Goal: Task Accomplishment & Management: Complete application form

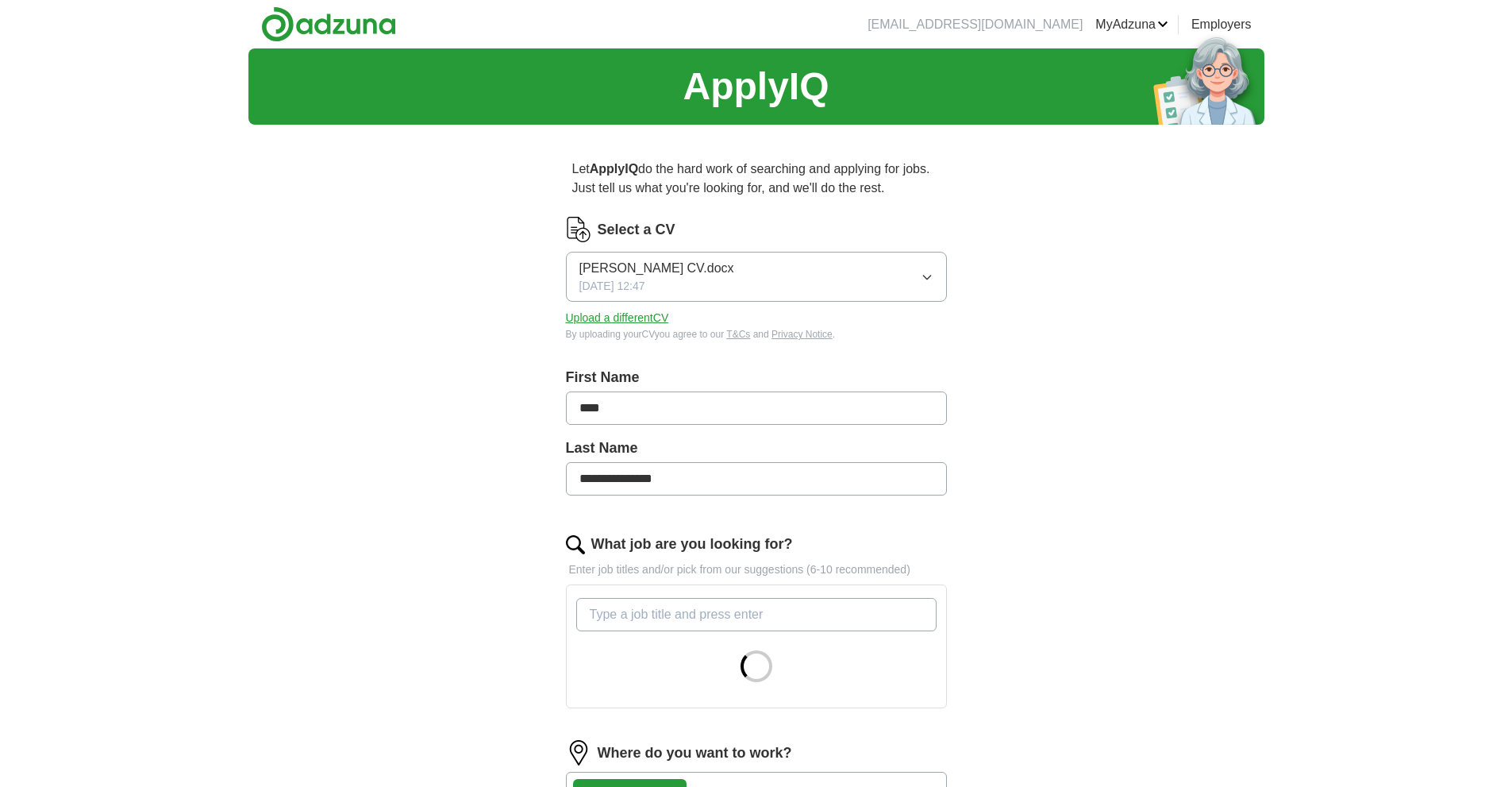
click at [650, 313] on button "Upload a different CV" at bounding box center [618, 318] width 103 height 17
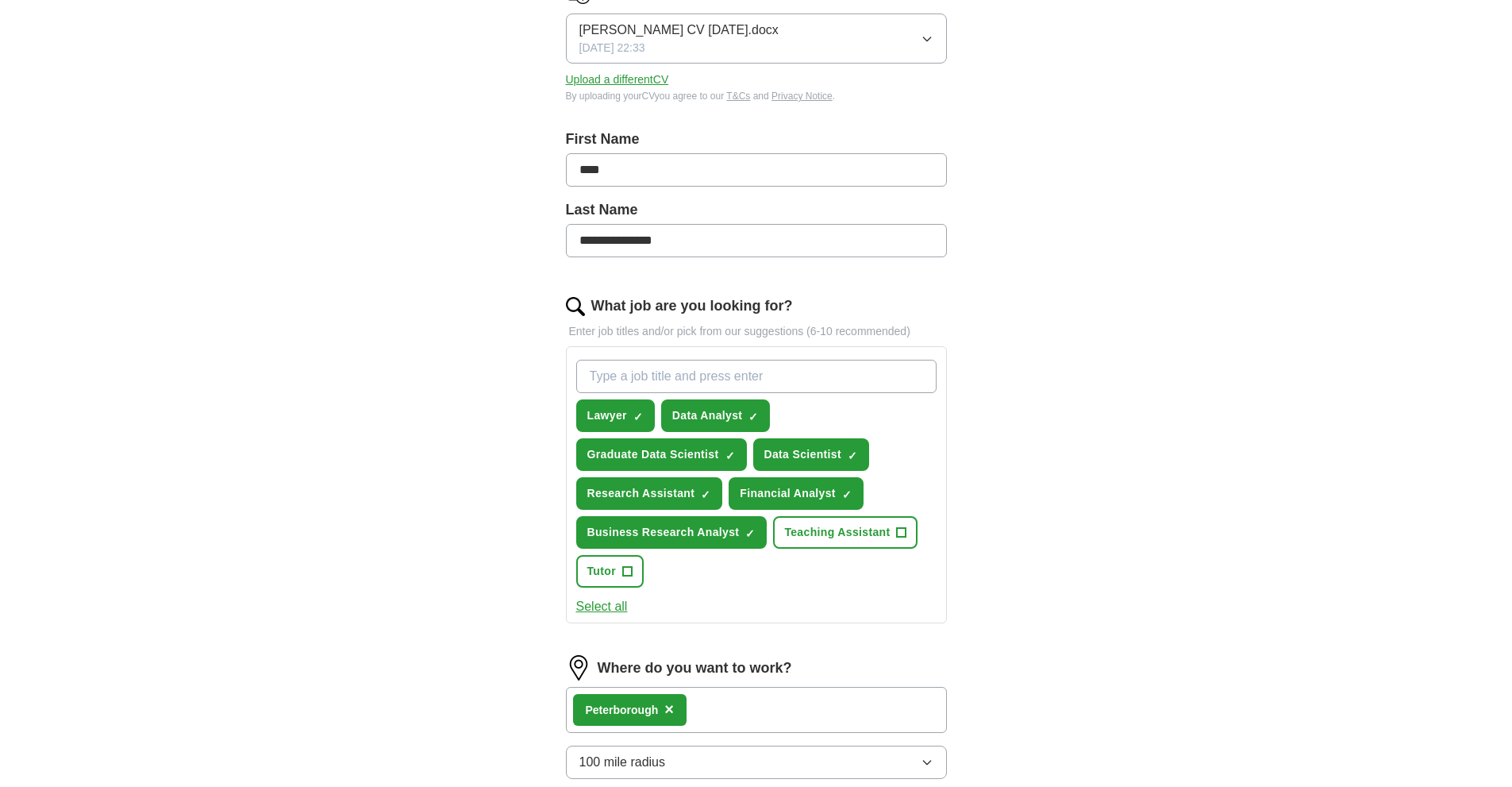
scroll to position [555, 0]
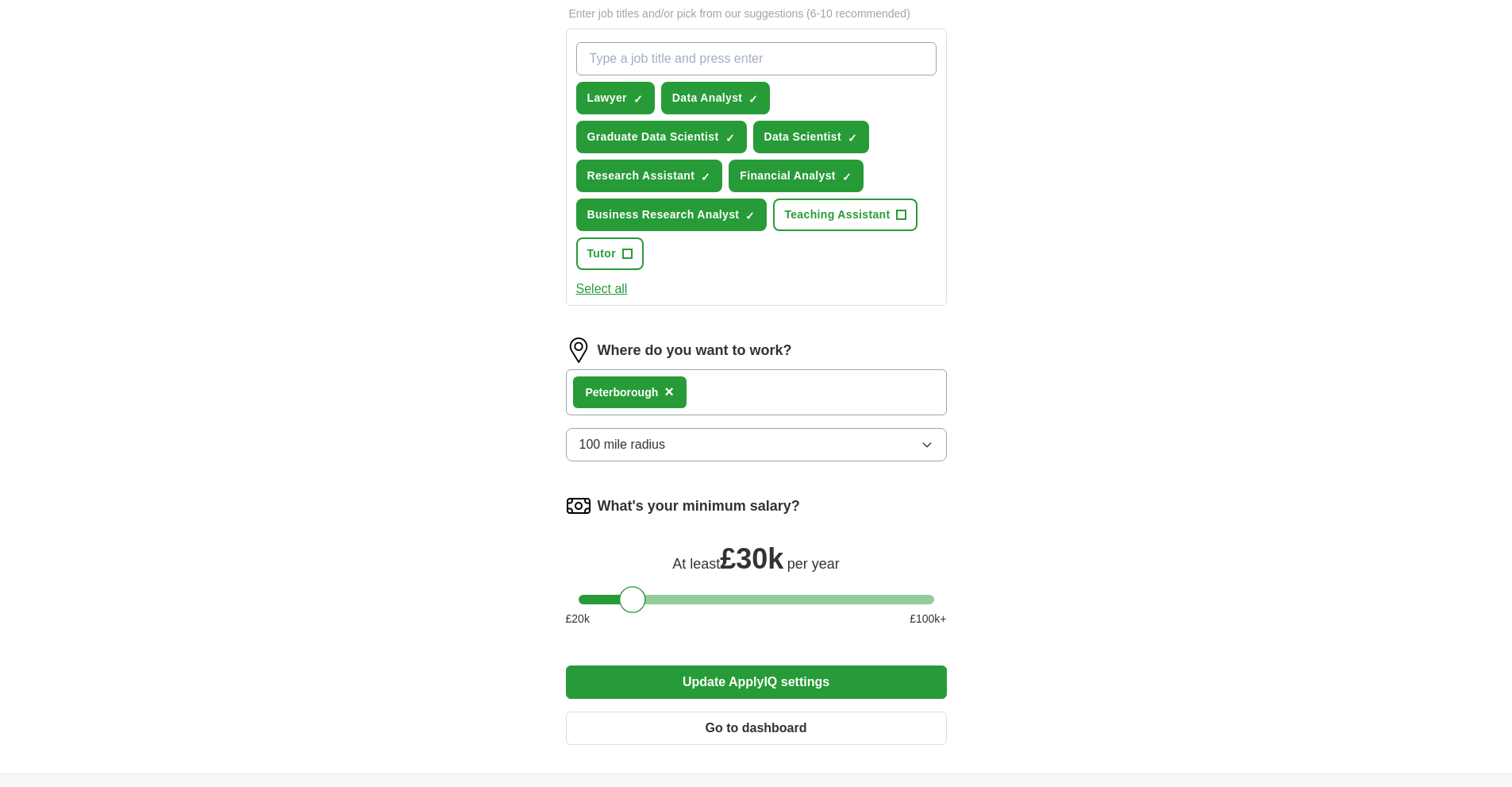
click at [731, 674] on button "Update ApplyIQ settings" at bounding box center [756, 682] width 381 height 34
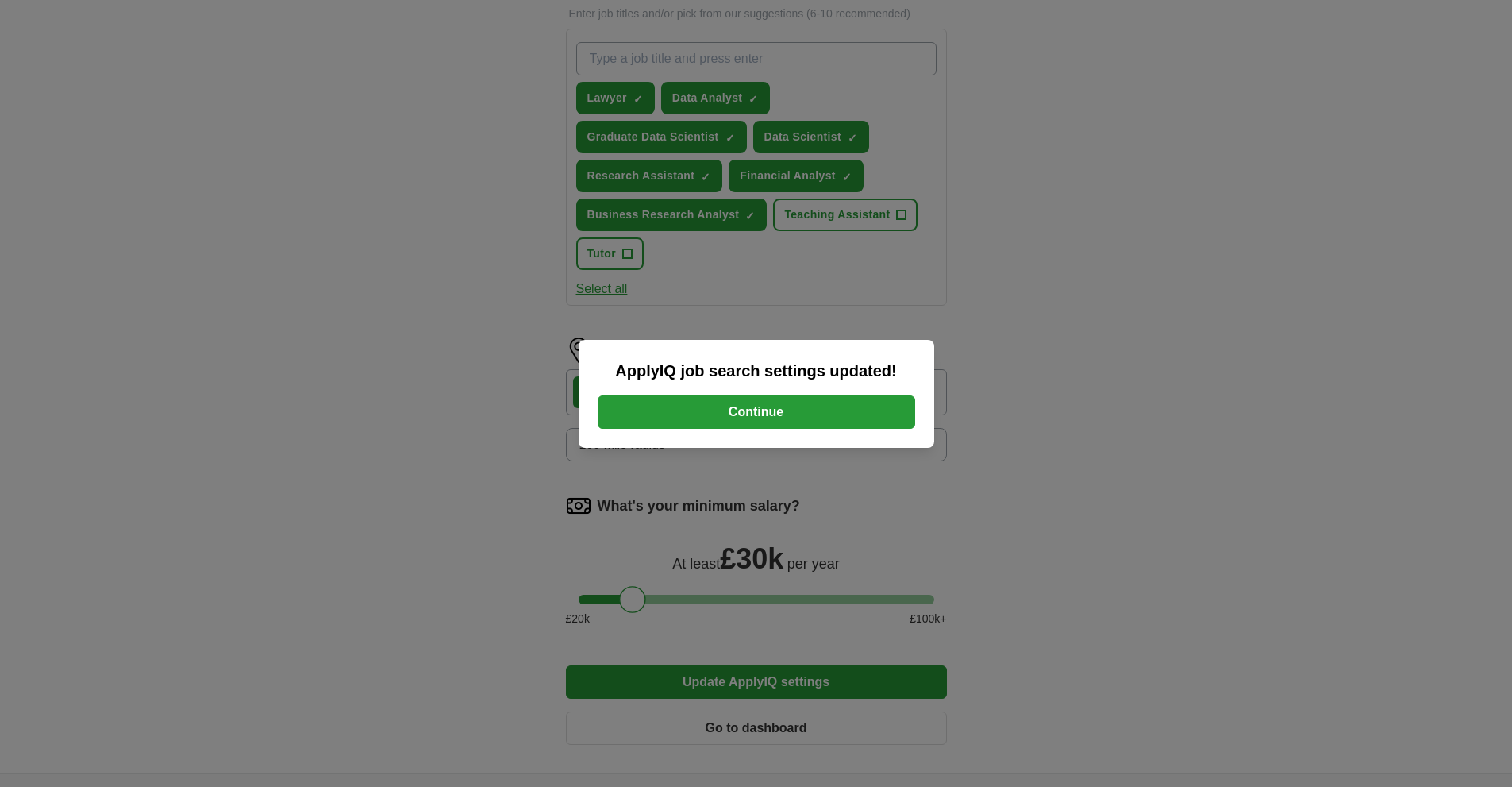
click at [703, 421] on button "Continue" at bounding box center [757, 413] width 318 height 34
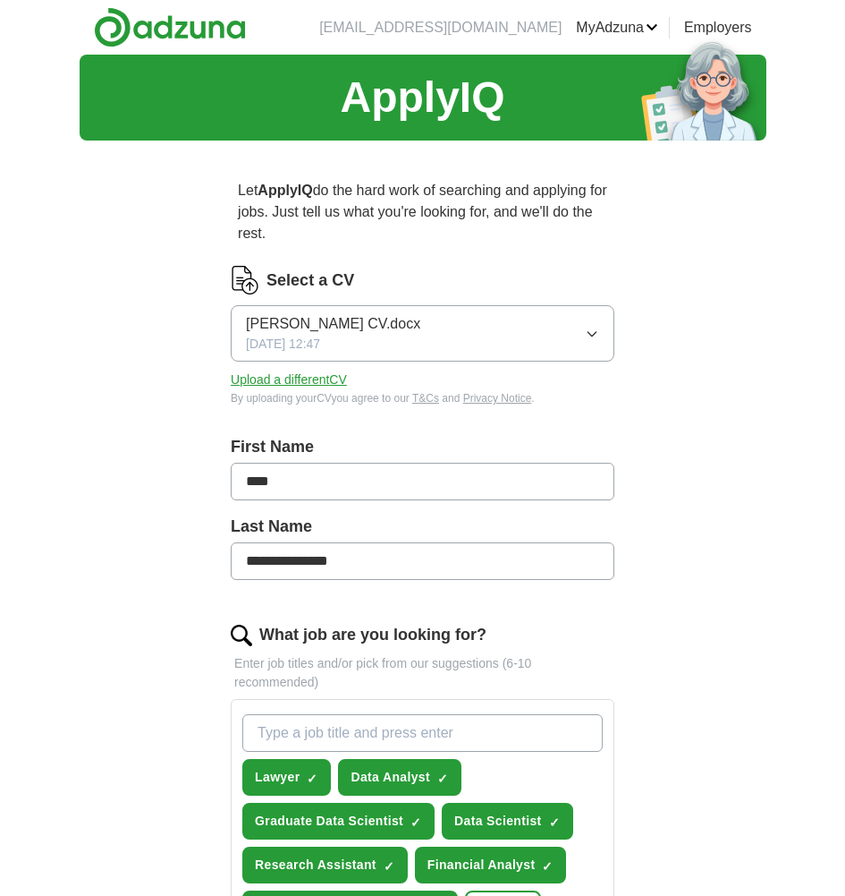
click at [336, 381] on button "Upload a different CV" at bounding box center [289, 379] width 116 height 19
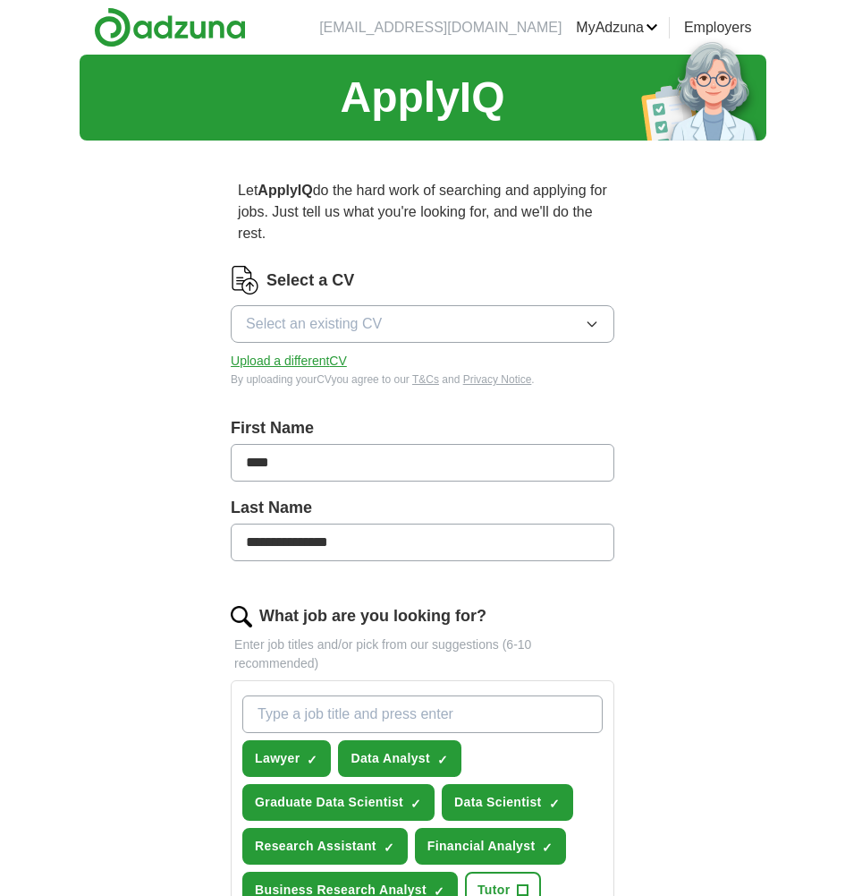
click at [293, 360] on button "Upload a different CV" at bounding box center [289, 361] width 116 height 19
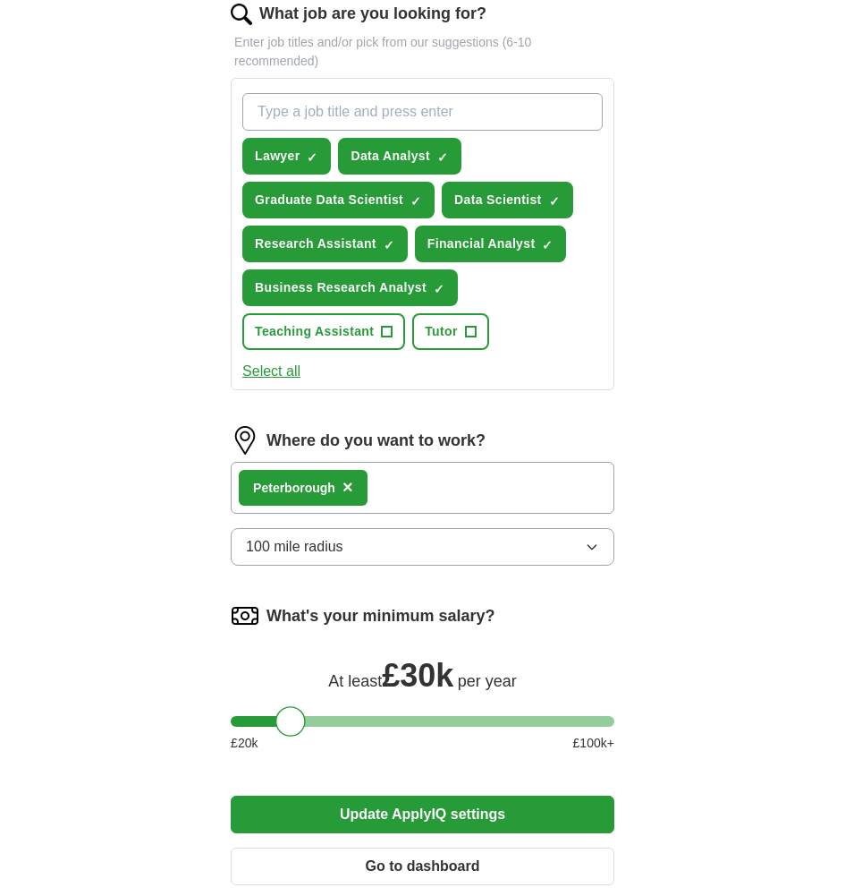
scroll to position [626, 0]
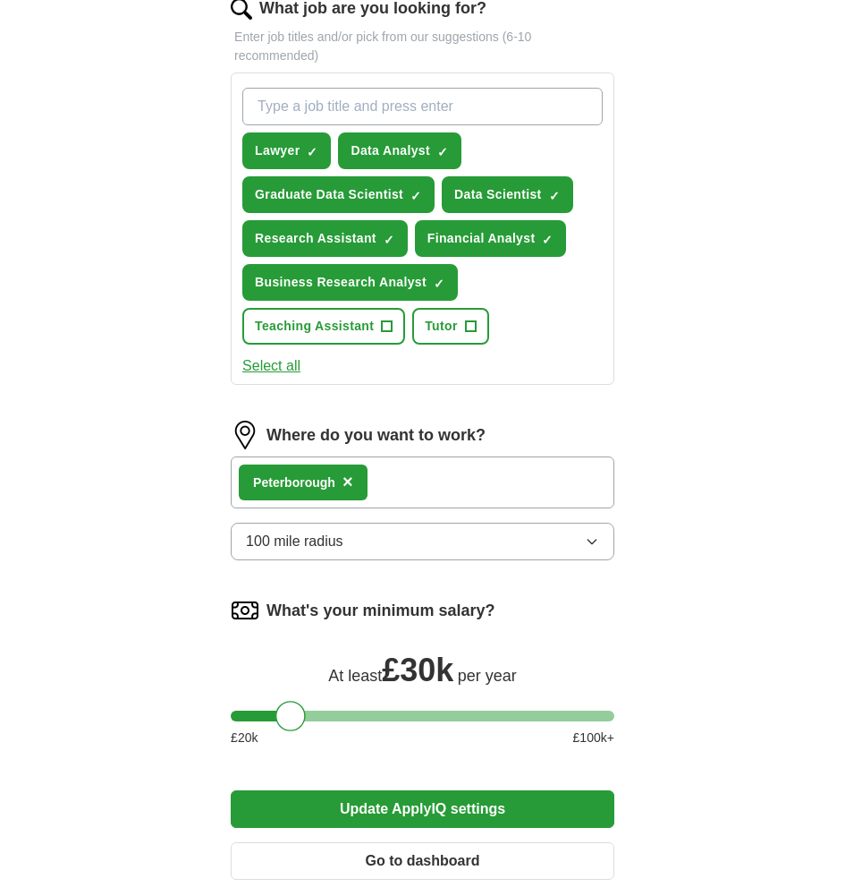
click at [399, 808] on button "Update ApplyIQ settings" at bounding box center [423, 809] width 384 height 38
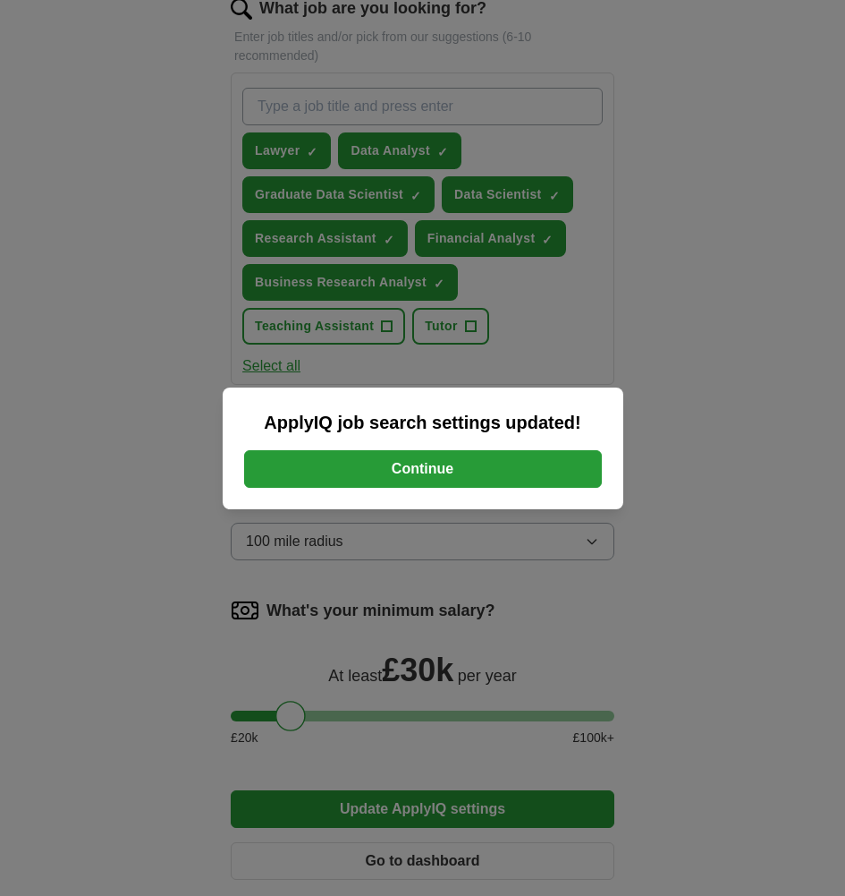
click at [479, 466] on button "Continue" at bounding box center [423, 469] width 358 height 38
